Goal: Information Seeking & Learning: Learn about a topic

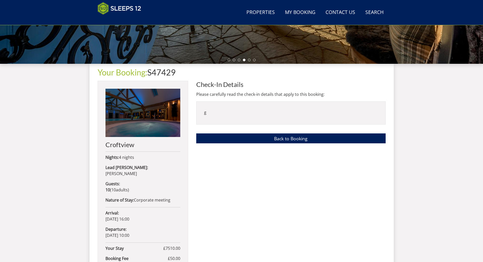
scroll to position [144, 0]
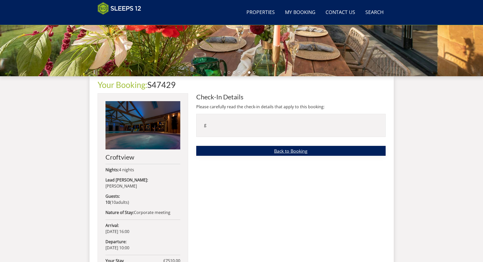
click at [272, 152] on link "Back to Booking" at bounding box center [291, 151] width 190 height 10
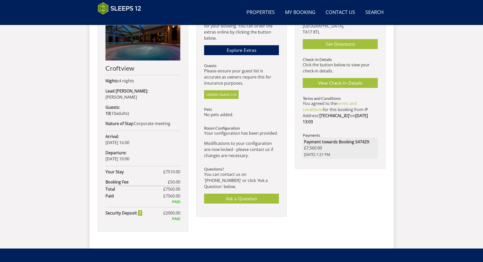
scroll to position [233, 0]
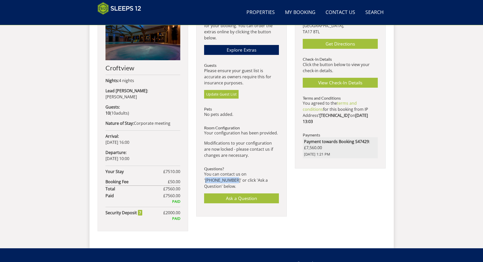
drag, startPoint x: 275, startPoint y: 174, endPoint x: 247, endPoint y: 173, distance: 27.7
click at [247, 173] on p "You can contact us on '[PHONE_NUMBER]' or click 'Ask a Question' below." at bounding box center [241, 180] width 75 height 18
copy p "01823 665500'"
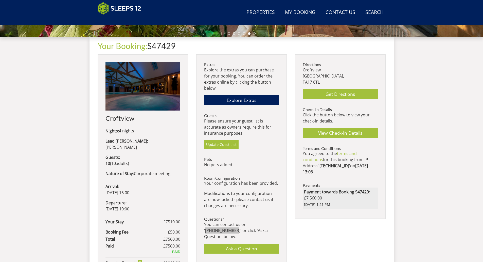
scroll to position [182, 0]
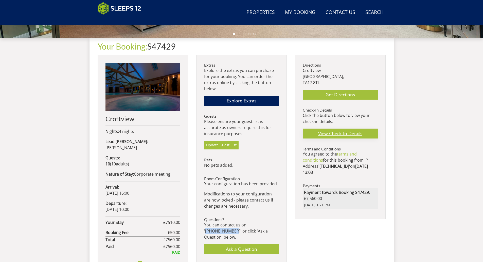
click at [347, 132] on link "View Check-In Details" at bounding box center [340, 133] width 75 height 10
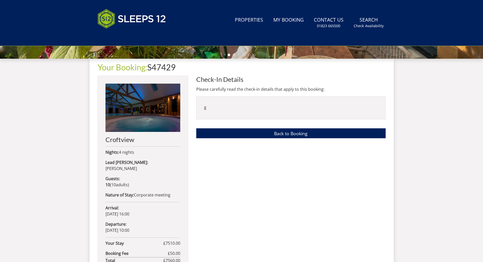
scroll to position [220, 0]
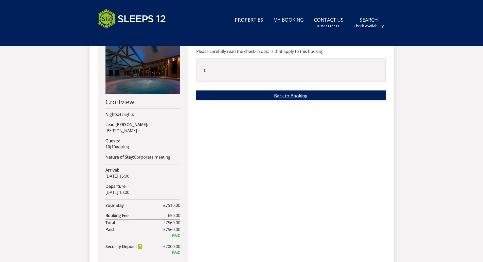
click at [277, 93] on link "Back to Booking" at bounding box center [291, 95] width 190 height 10
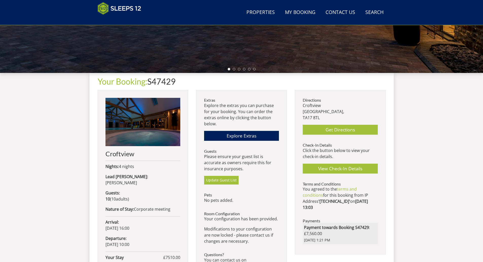
scroll to position [138, 0]
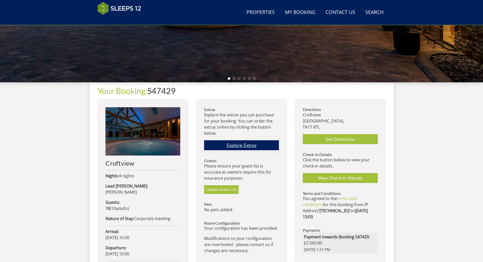
click at [243, 143] on link "Explore Extras" at bounding box center [241, 145] width 75 height 10
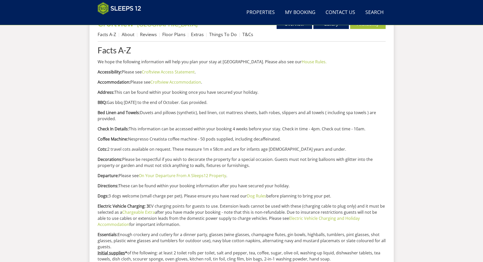
scroll to position [208, 0]
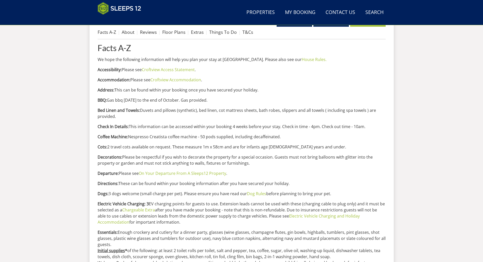
drag, startPoint x: 98, startPoint y: 100, endPoint x: 147, endPoint y: 115, distance: 51.3
copy div "BBQ: Gas bbq [DATE] to the end of October. Gas provided. Bed Linen and Towels: …"
click at [98, 136] on strong "Coffee Machine:" at bounding box center [113, 137] width 30 height 6
drag, startPoint x: 97, startPoint y: 136, endPoint x: 283, endPoint y: 131, distance: 186.1
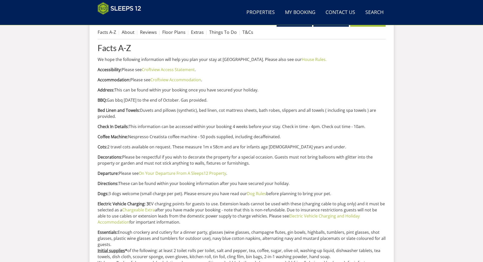
copy p "Coffee Machine: Nespresso Creatista coffee machine - 50 pods supplied, includin…"
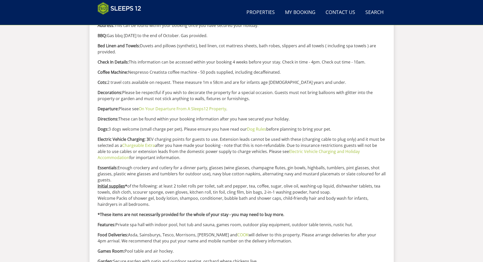
scroll to position [284, 0]
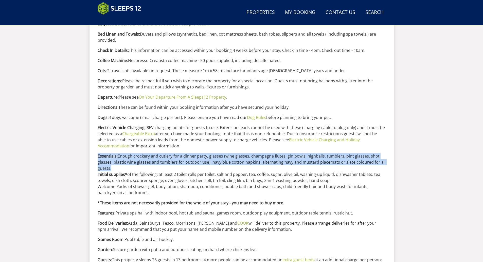
drag, startPoint x: 95, startPoint y: 155, endPoint x: 121, endPoint y: 169, distance: 29.7
click at [121, 169] on div "Properties [GEOGRAPHIC_DATA] - [GEOGRAPHIC_DATA] Overview Gallery Availability …" at bounding box center [242, 225] width 305 height 578
copy p "Essentials: Enough crockery and cutlery for a dinner party, glasses (wine glass…"
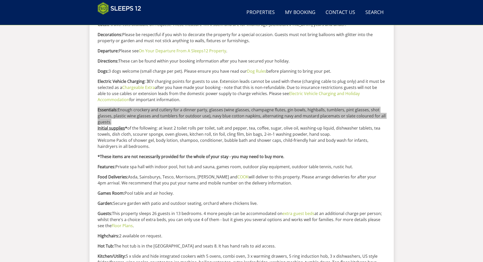
scroll to position [335, 0]
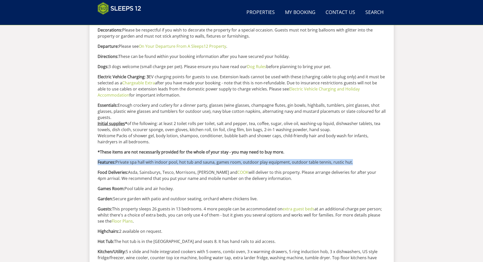
drag, startPoint x: 98, startPoint y: 162, endPoint x: 350, endPoint y: 161, distance: 252.3
click at [350, 161] on p "Features: Private spa hall with indoor pool, hot tub and sauna, games room, out…" at bounding box center [242, 162] width 288 height 6
copy p "Features: Private spa hall with indoor pool, hot tub and sauna, games room, out…"
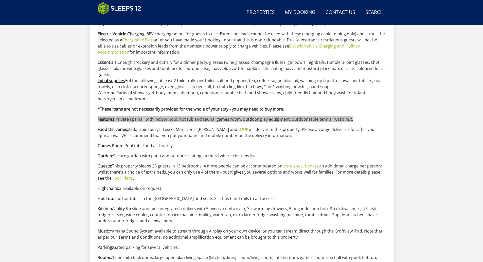
scroll to position [385, 0]
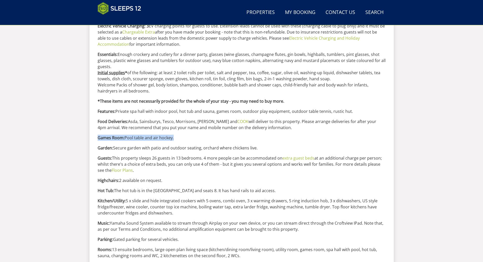
drag, startPoint x: 156, startPoint y: 138, endPoint x: 97, endPoint y: 139, distance: 58.9
click at [97, 139] on div "Properties [GEOGRAPHIC_DATA] - [GEOGRAPHIC_DATA] Overview Gallery Availability …" at bounding box center [242, 124] width 305 height 578
click at [177, 142] on div "Facts A-Z We hope the following information will help you plan your stay at [GE…" at bounding box center [242, 139] width 288 height 547
drag, startPoint x: 97, startPoint y: 137, endPoint x: 259, endPoint y: 148, distance: 162.8
click at [259, 148] on div "Properties [GEOGRAPHIC_DATA] - [GEOGRAPHIC_DATA] Overview Gallery Availability …" at bounding box center [242, 124] width 305 height 578
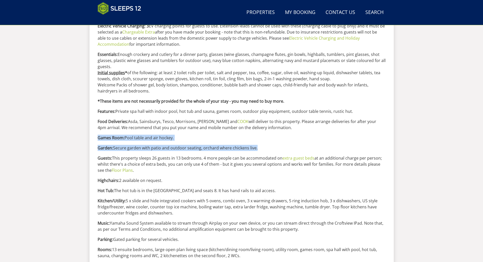
copy div "Games Room: Pool table and air hockey. Garden: Secure garden with patio and out…"
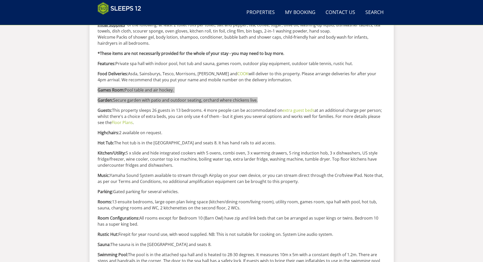
scroll to position [436, 0]
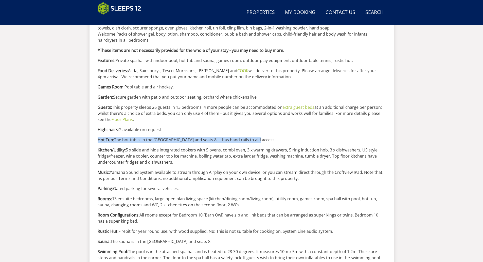
drag, startPoint x: 258, startPoint y: 141, endPoint x: 96, endPoint y: 140, distance: 161.4
click at [96, 140] on div "Properties [GEOGRAPHIC_DATA] - [GEOGRAPHIC_DATA] Overview Gallery Availability …" at bounding box center [242, 73] width 305 height 578
copy p "Hot Tub: The hot tub is in the spa hall and seats 8. It has hand rails to aid a…"
click at [180, 187] on p "Parking: Gated parking for several vehicles." at bounding box center [242, 188] width 288 height 6
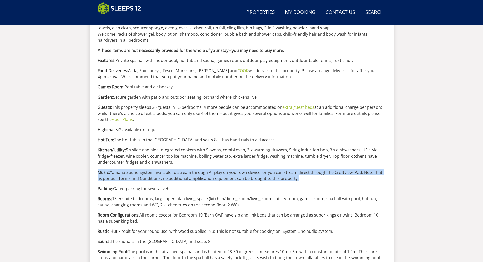
drag, startPoint x: 97, startPoint y: 170, endPoint x: 305, endPoint y: 177, distance: 208.2
click at [305, 177] on div "Properties [GEOGRAPHIC_DATA] - [GEOGRAPHIC_DATA] Overview Gallery Availability …" at bounding box center [242, 73] width 305 height 578
copy p "Music: Yamaha Sound System available to stream through Airplay on your own devi…"
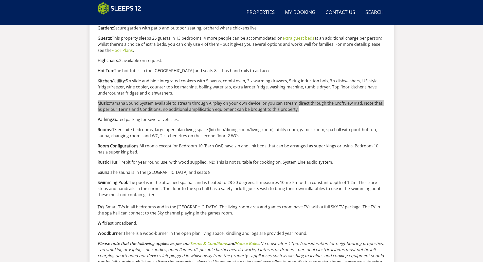
scroll to position [512, 0]
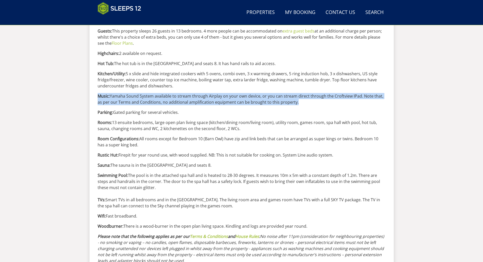
drag, startPoint x: 340, startPoint y: 155, endPoint x: 94, endPoint y: 154, distance: 245.9
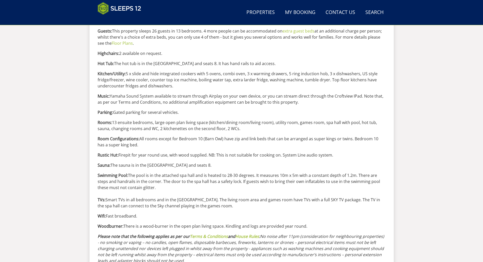
click at [193, 171] on div "Facts A-Z We hope the following information will help you plan your stay at [GE…" at bounding box center [242, 12] width 288 height 547
drag, startPoint x: 99, startPoint y: 154, endPoint x: 321, endPoint y: 226, distance: 233.3
copy div "Rustic Hut: Firepit for year round use, with wood supplied. NB: This is not sui…"
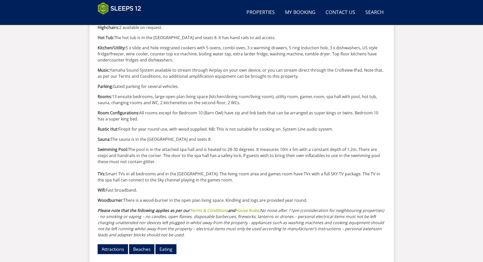
scroll to position [563, 0]
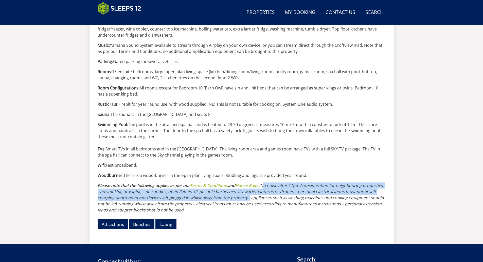
drag, startPoint x: 263, startPoint y: 185, endPoint x: 247, endPoint y: 199, distance: 21.4
click at [247, 199] on em "No noise after 11pm (consideration for neighbouring properties) - no smoking or…" at bounding box center [241, 197] width 287 height 30
copy em "No noise after 11pm (consideration for neighbouring properties) - no smoking or…"
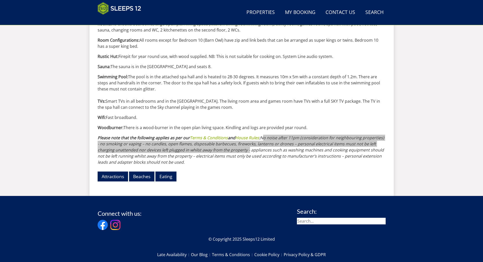
scroll to position [614, 0]
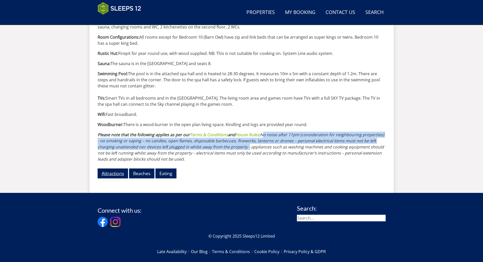
click at [116, 173] on link "Attractions" at bounding box center [113, 173] width 30 height 10
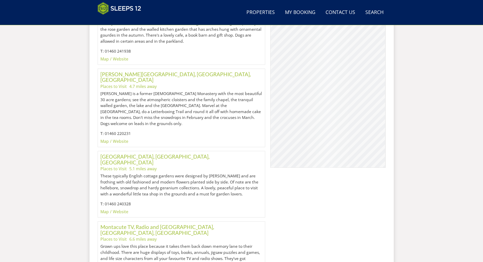
scroll to position [365, 0]
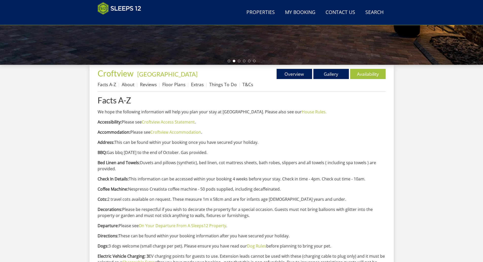
scroll to position [157, 0]
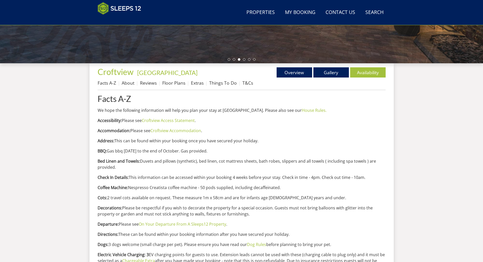
drag, startPoint x: 209, startPoint y: 151, endPoint x: 84, endPoint y: 149, distance: 125.6
click at [84, 149] on div "Search Menu Properties My Booking Contact Us [PHONE_NUMBER] Search Check Availa…" at bounding box center [241, 254] width 483 height 789
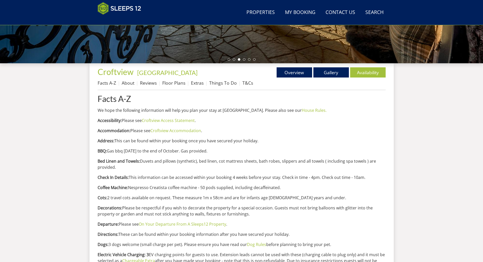
copy p "BBQ: Gas bbq [DATE] to the end of October. Gas provided."
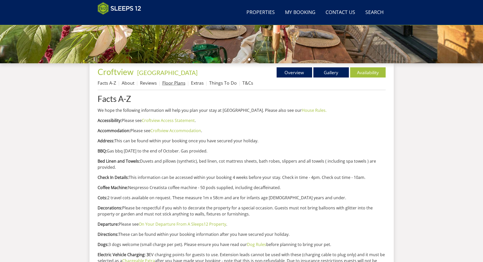
click at [168, 82] on link "Floor Plans" at bounding box center [173, 83] width 23 height 6
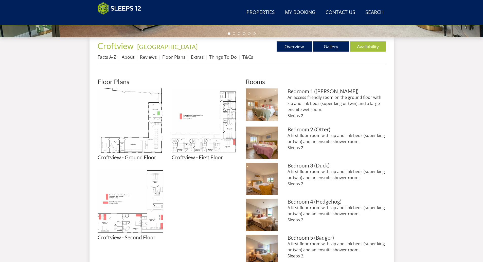
scroll to position [211, 0]
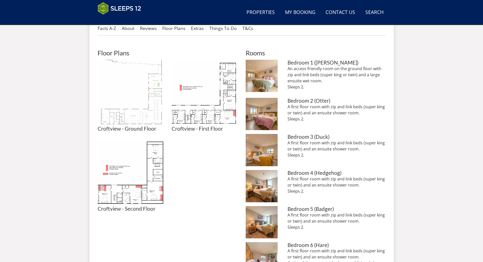
click at [139, 104] on img at bounding box center [131, 93] width 66 height 66
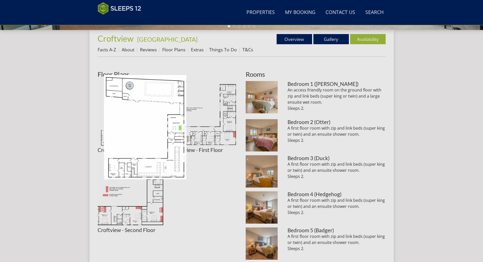
scroll to position [186, 0]
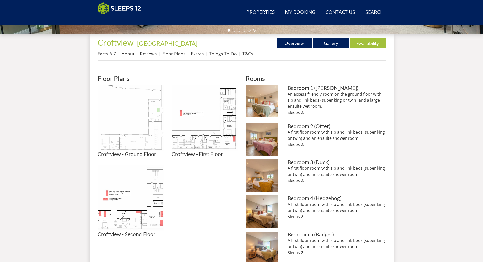
click at [113, 125] on img at bounding box center [131, 118] width 66 height 66
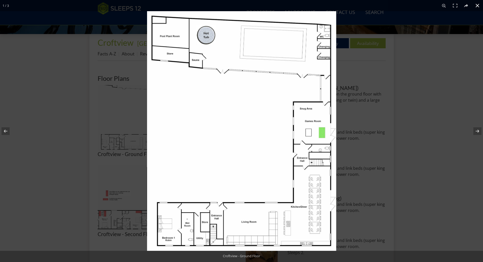
click at [116, 120] on div at bounding box center [241, 131] width 483 height 262
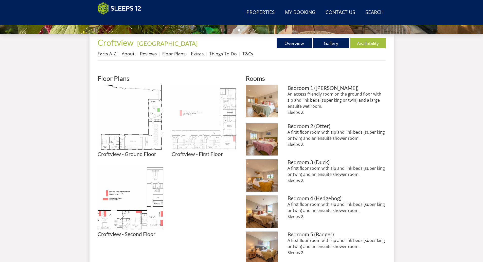
click at [213, 122] on img at bounding box center [205, 118] width 66 height 66
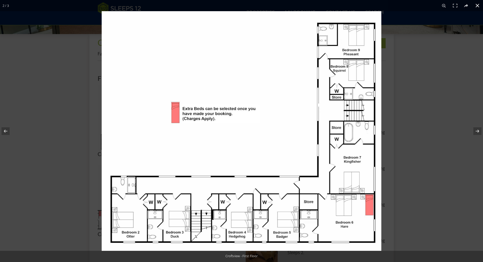
click at [387, 142] on div at bounding box center [343, 142] width 483 height 262
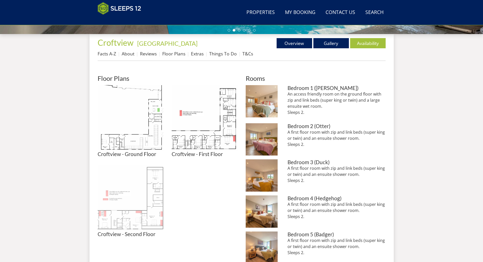
click at [148, 203] on img at bounding box center [131, 198] width 66 height 66
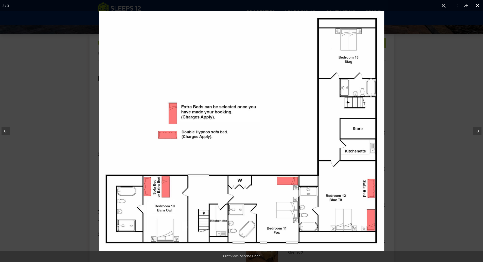
drag, startPoint x: 432, startPoint y: 101, endPoint x: 417, endPoint y: 107, distance: 16.7
click at [432, 101] on div at bounding box center [340, 142] width 483 height 262
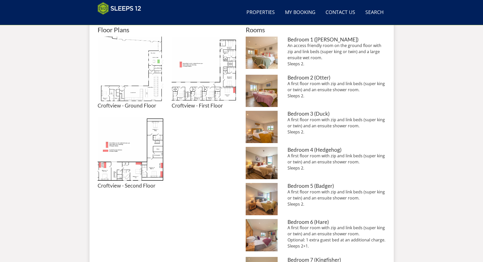
scroll to position [237, 0]
